Goal: Information Seeking & Learning: Understand process/instructions

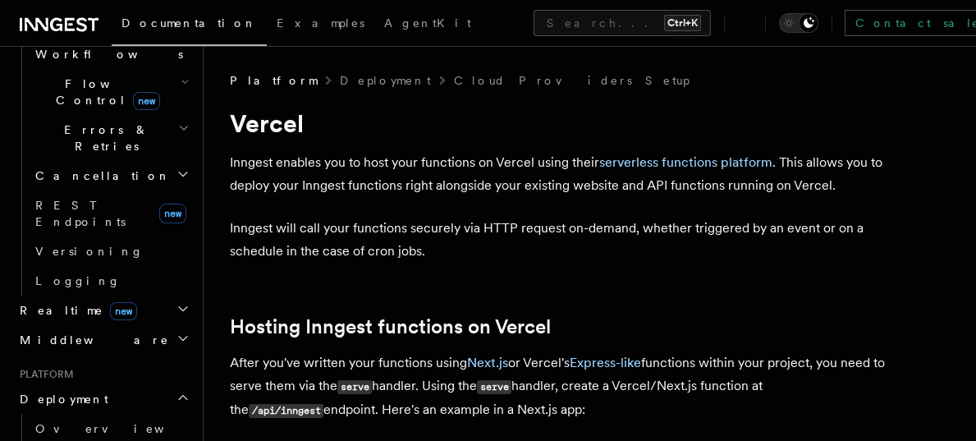
scroll to position [579, 0]
click at [83, 420] on span "Overview" at bounding box center [119, 426] width 169 height 13
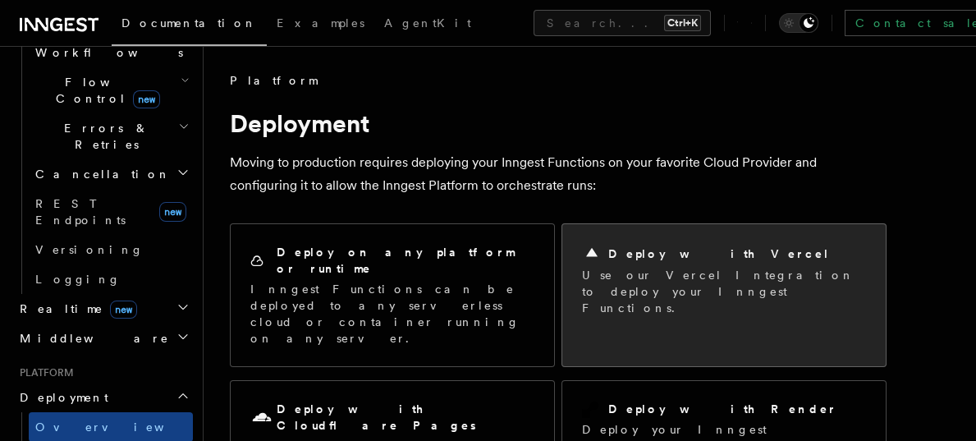
click at [654, 271] on p "Use our Vercel Integration to deploy your Inngest Functions." at bounding box center [724, 291] width 284 height 49
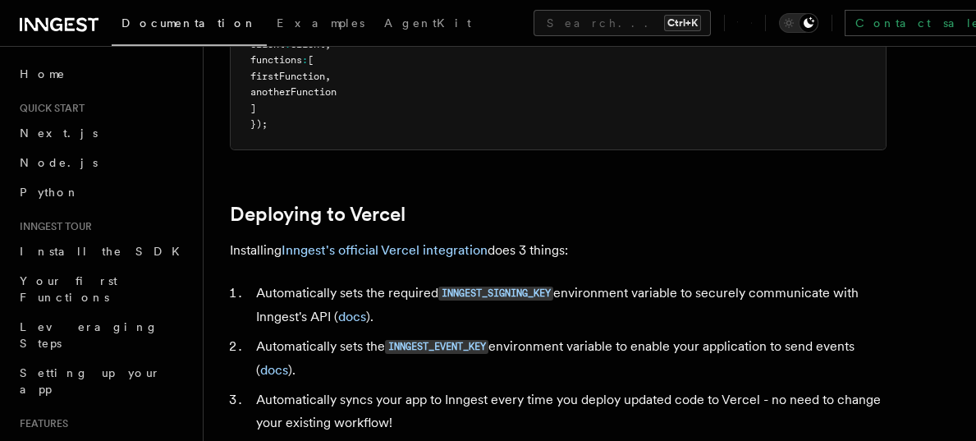
scroll to position [629, 0]
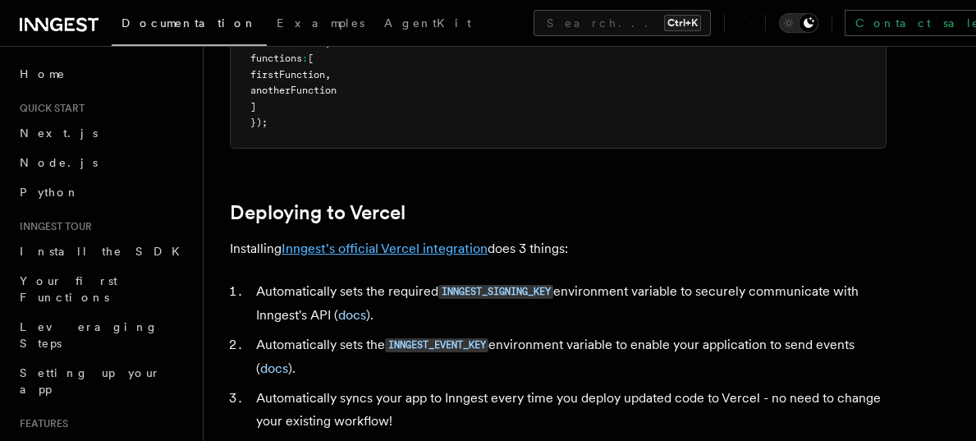
click at [415, 254] on link "Inngest's official Vercel integration" at bounding box center [384, 248] width 206 height 16
